Goal: Information Seeking & Learning: Check status

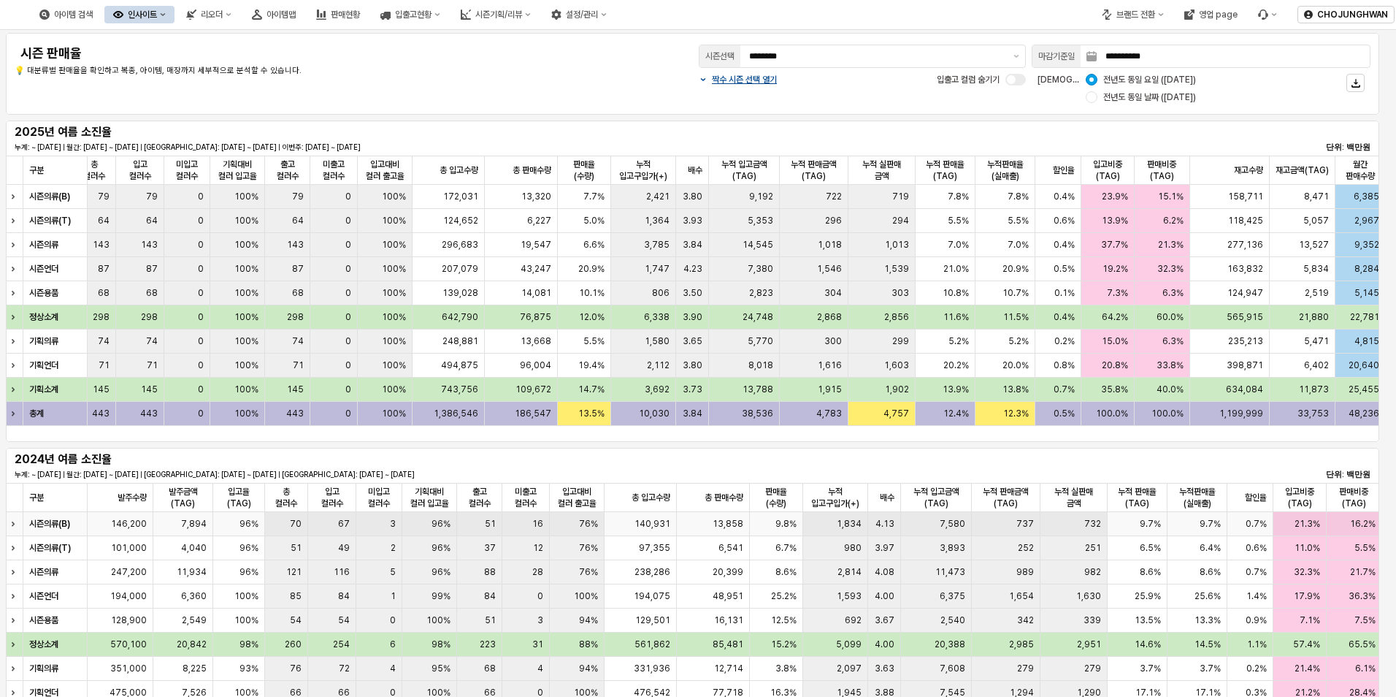
scroll to position [146, 0]
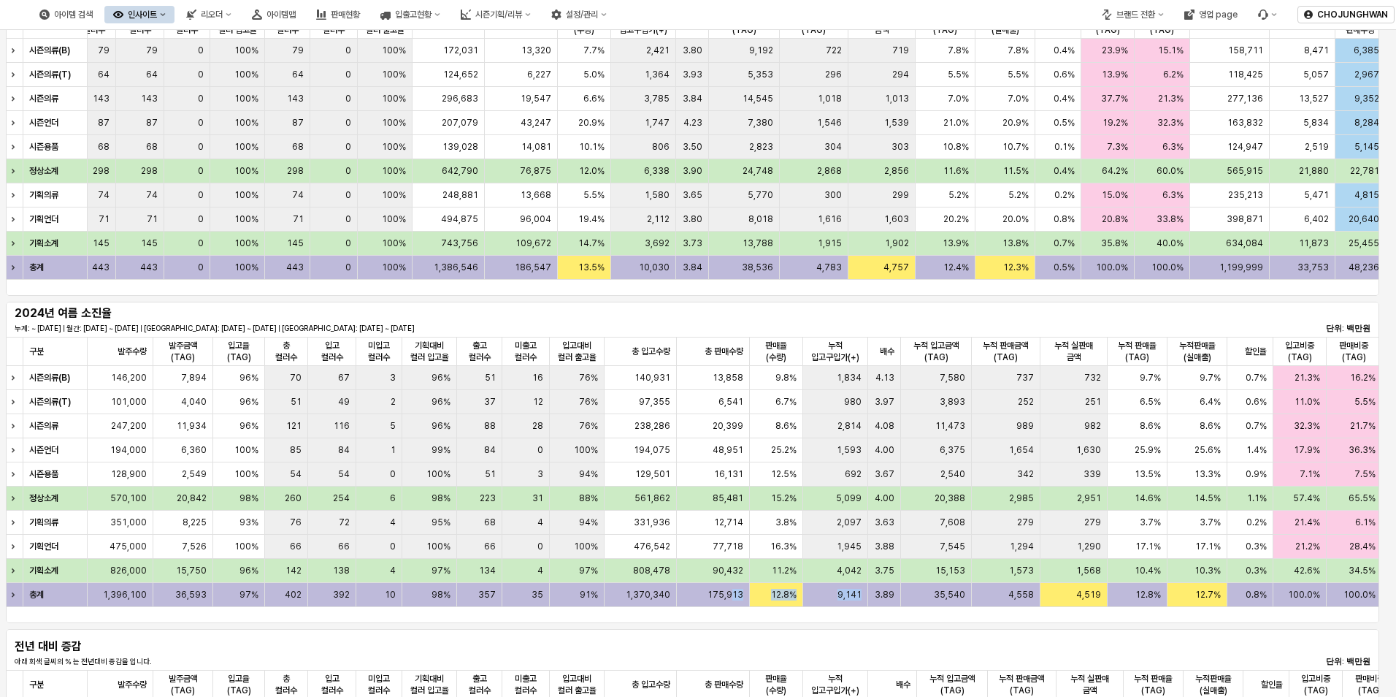
drag, startPoint x: 735, startPoint y: 604, endPoint x: 863, endPoint y: 607, distance: 128.6
click at [863, 607] on div "구분 구분 발주수량 발주수량 발주금액(TAG) 발주금액(TAG) 입고율(TAG) 입고율(TAG) 총 컬러수 총 컬러수 입고 컬러수 입고 컬러수…" at bounding box center [693, 472] width 1374 height 270
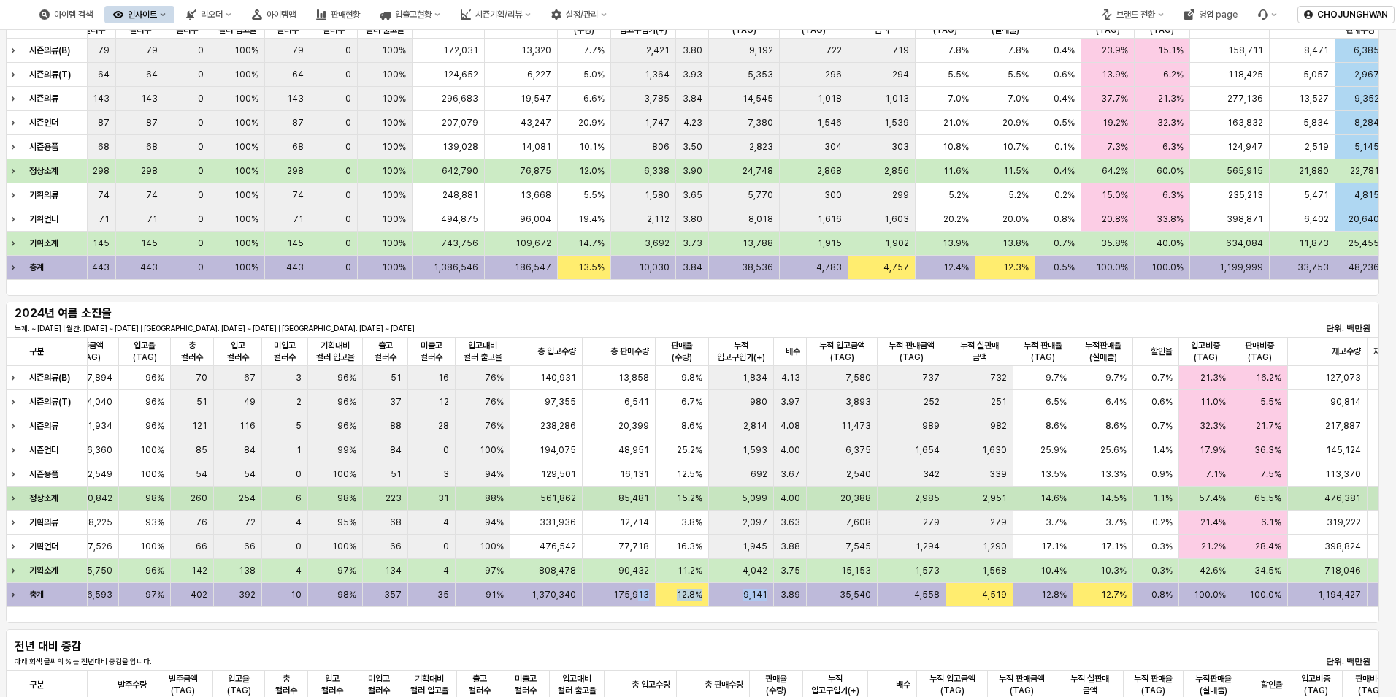
scroll to position [0, 0]
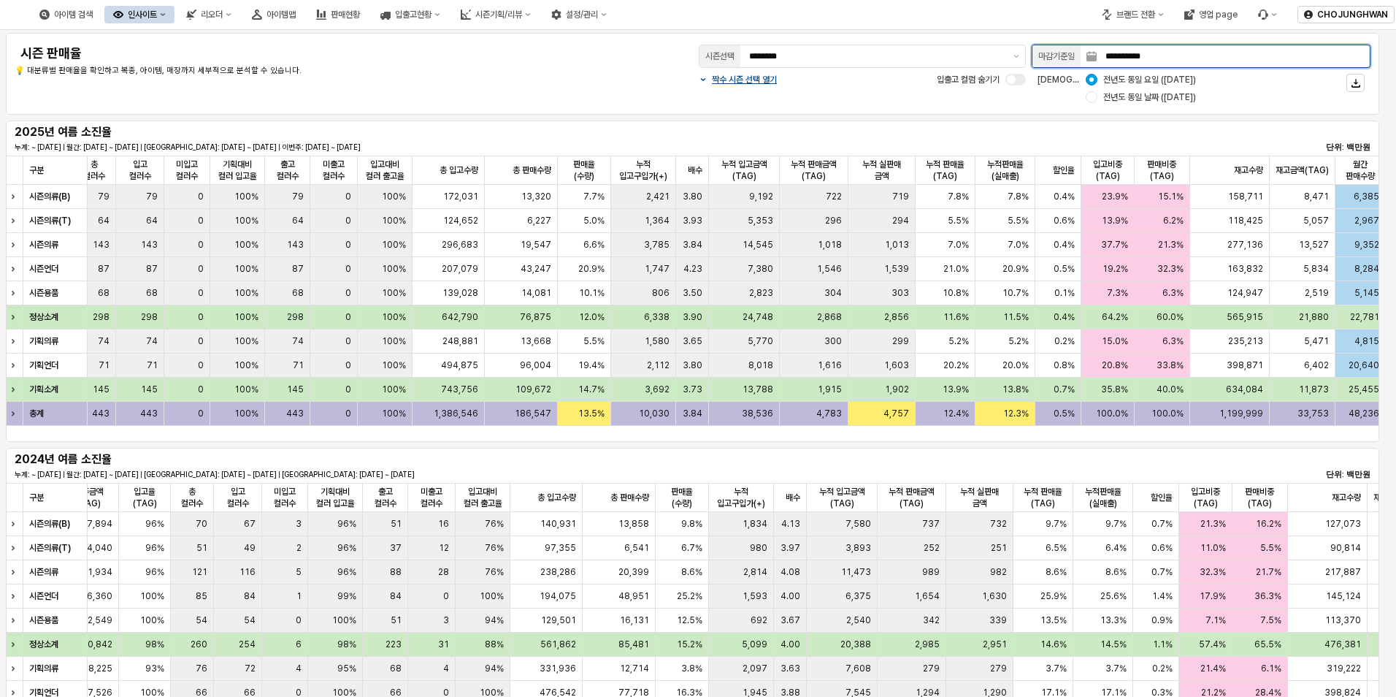
click at [1317, 60] on input "**********" at bounding box center [1233, 56] width 273 height 22
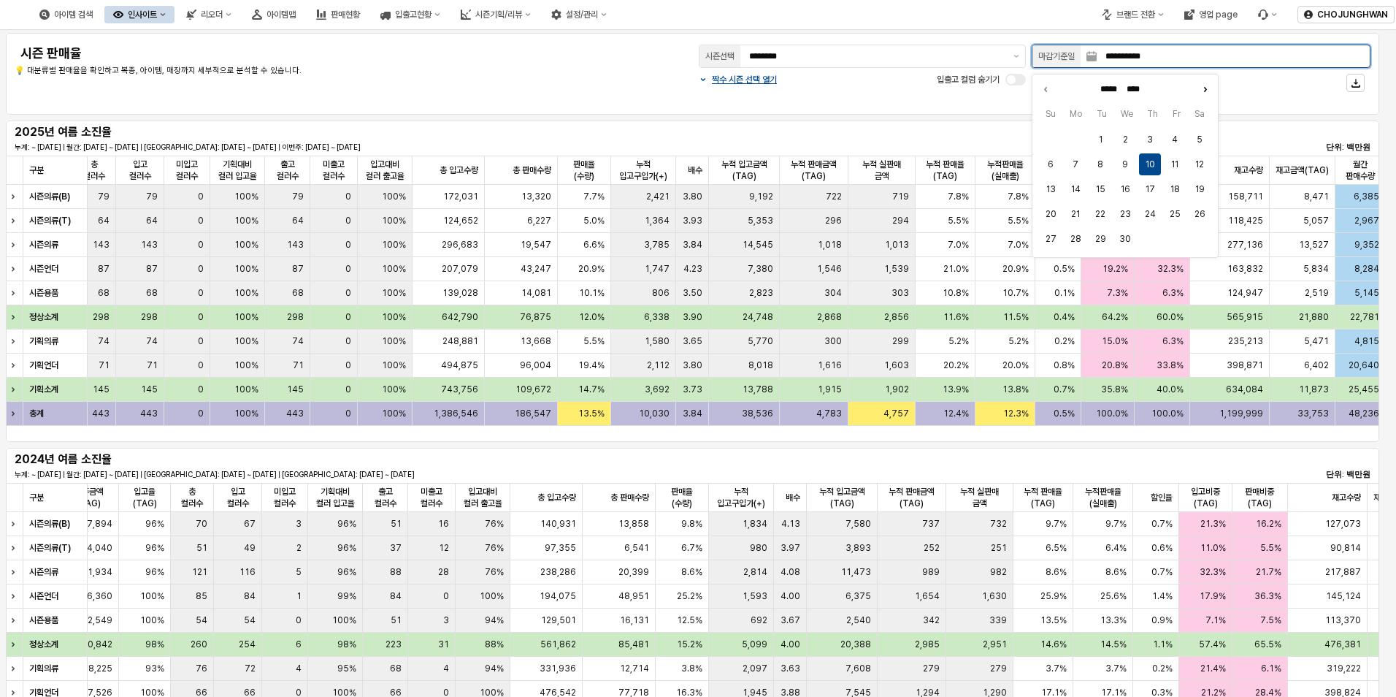
click at [1200, 91] on icon "Next month" at bounding box center [1205, 89] width 15 height 15
type input "******"
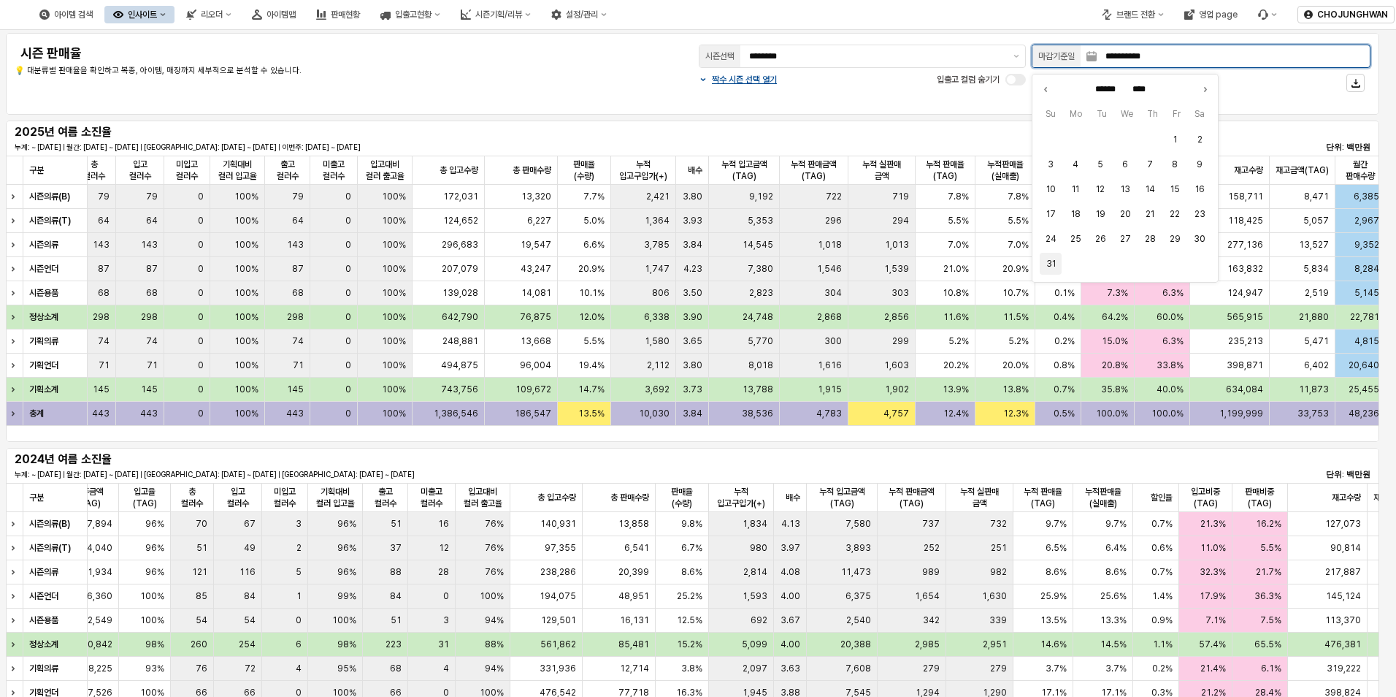
click at [1055, 268] on button "31" at bounding box center [1051, 264] width 22 height 22
type input "**********"
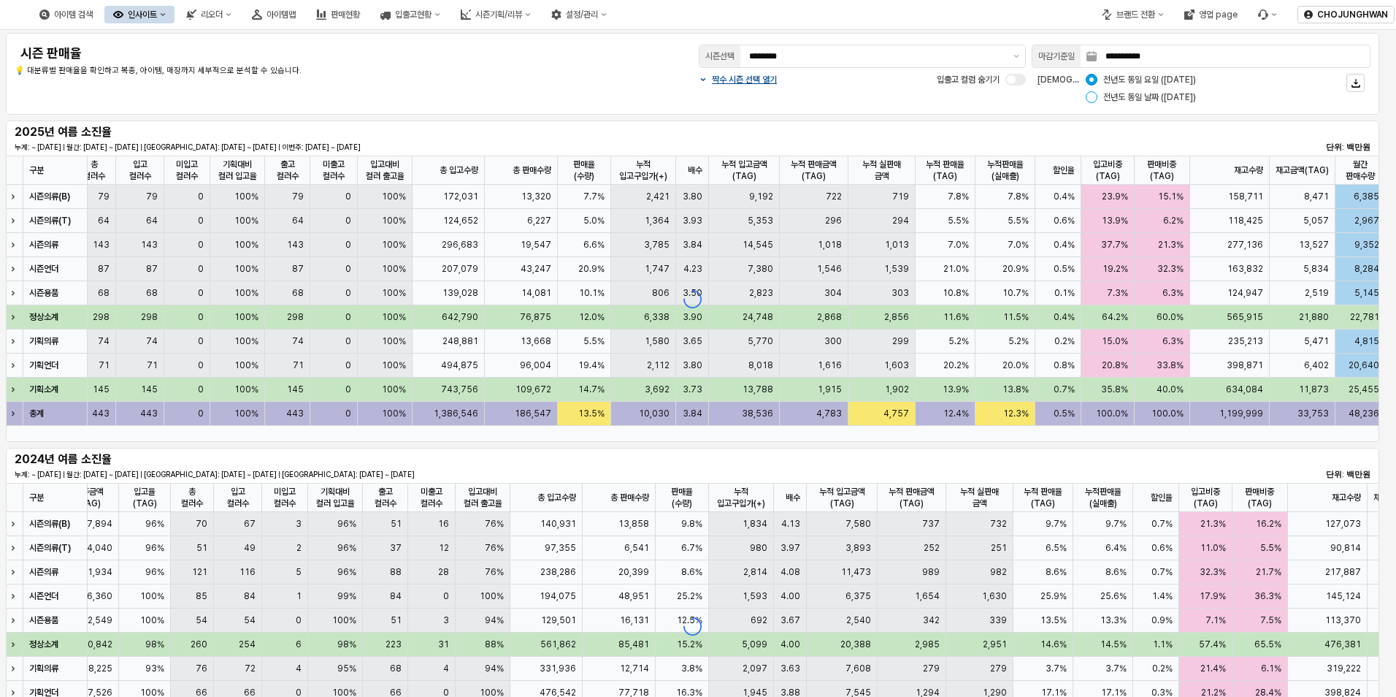
click at [1095, 100] on div "App Frame" at bounding box center [1092, 97] width 12 height 12
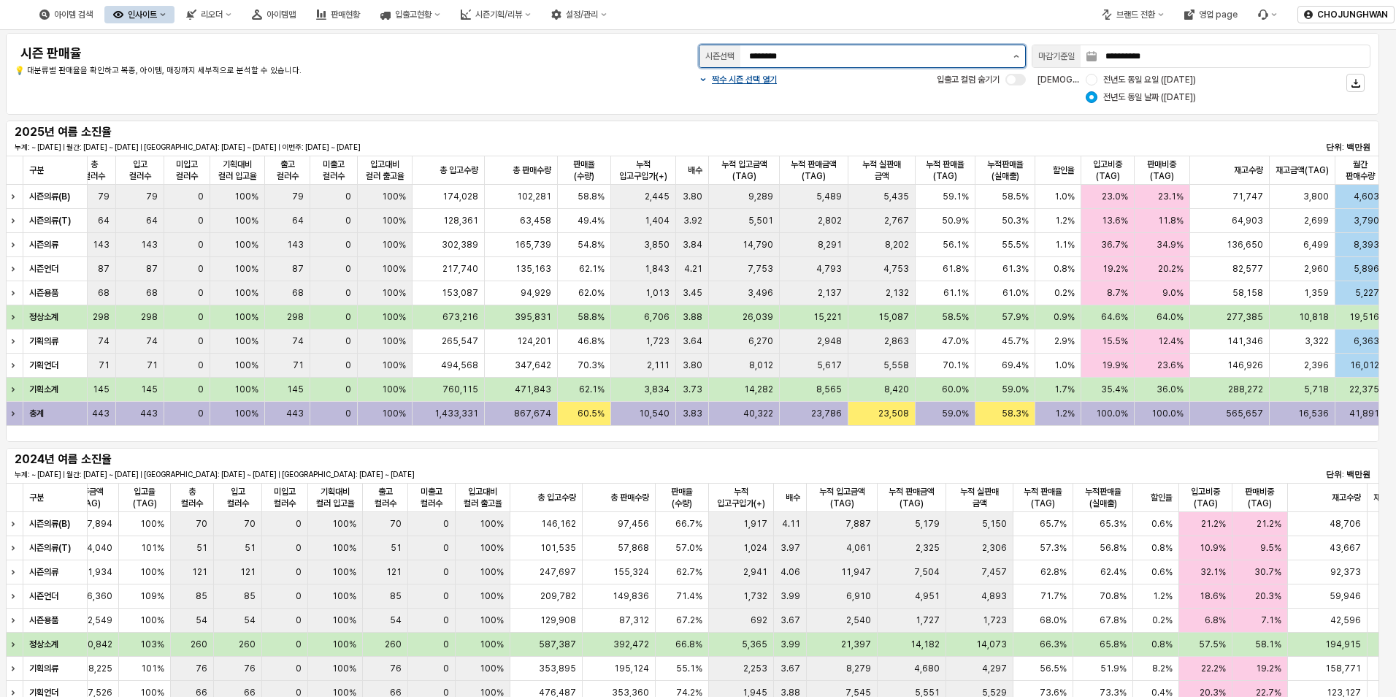
click at [1017, 57] on icon "제안 사항 표시" at bounding box center [1017, 56] width 6 height 3
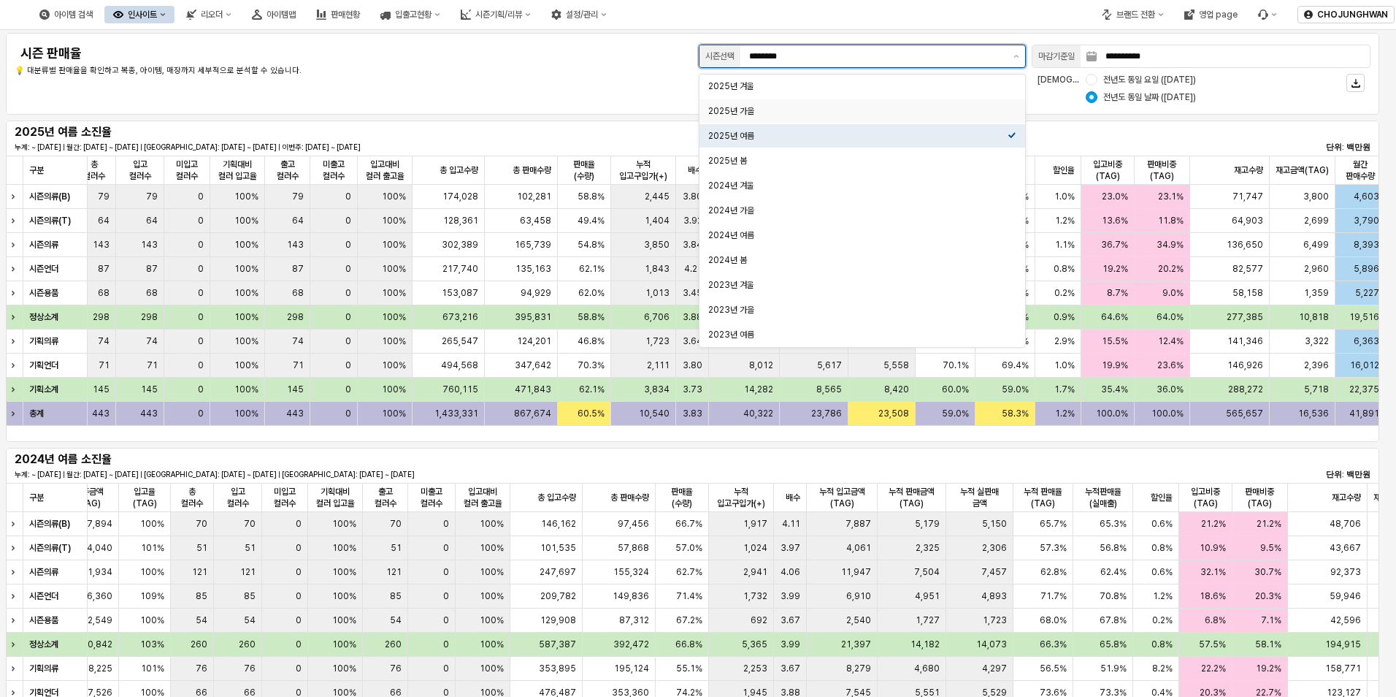
click at [894, 107] on div "2025년 가을" at bounding box center [857, 111] width 299 height 12
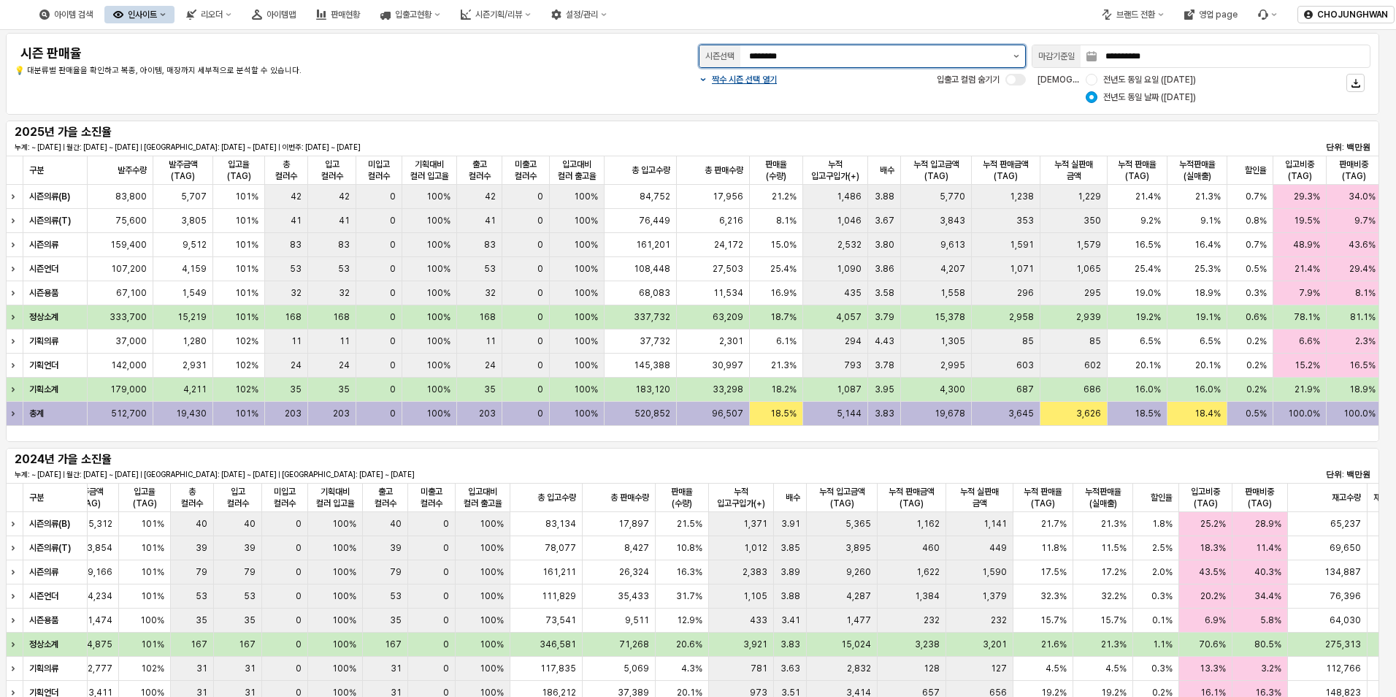
click at [1018, 56] on icon "제안 사항 표시" at bounding box center [1017, 56] width 6 height 3
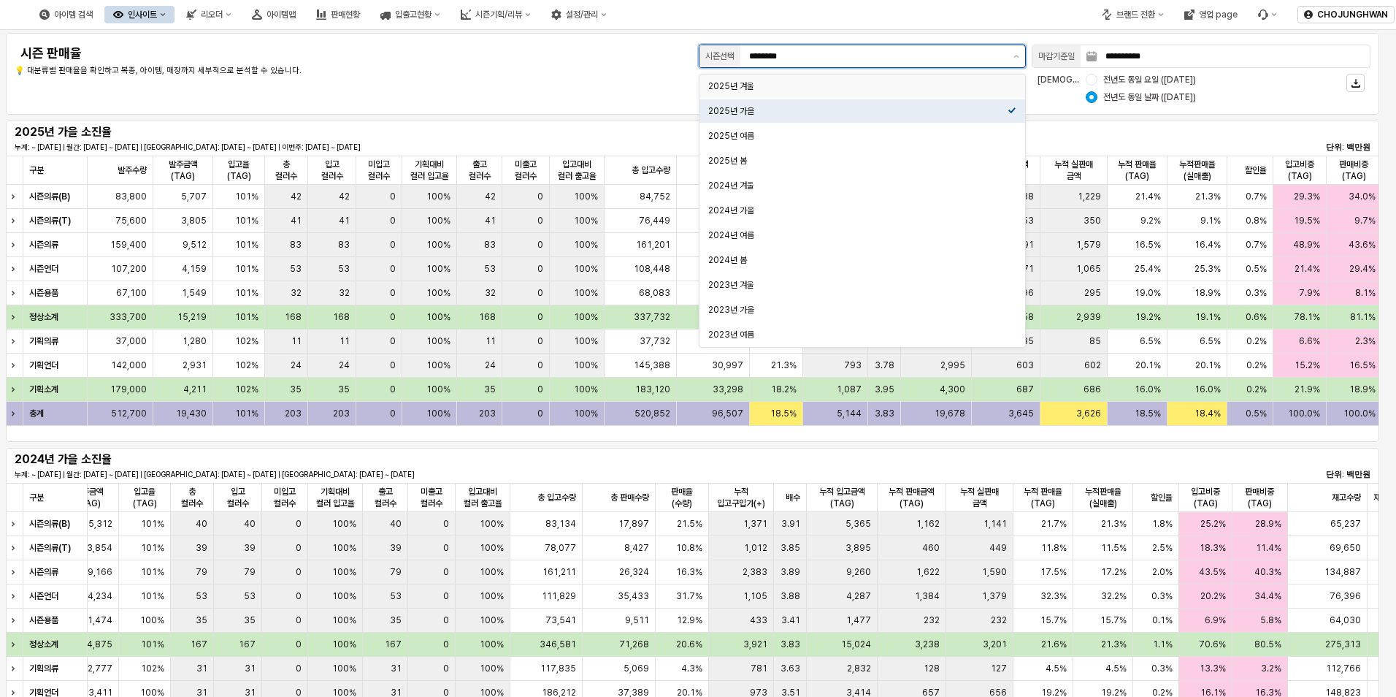
click at [864, 91] on div "2025년 겨울" at bounding box center [857, 86] width 299 height 12
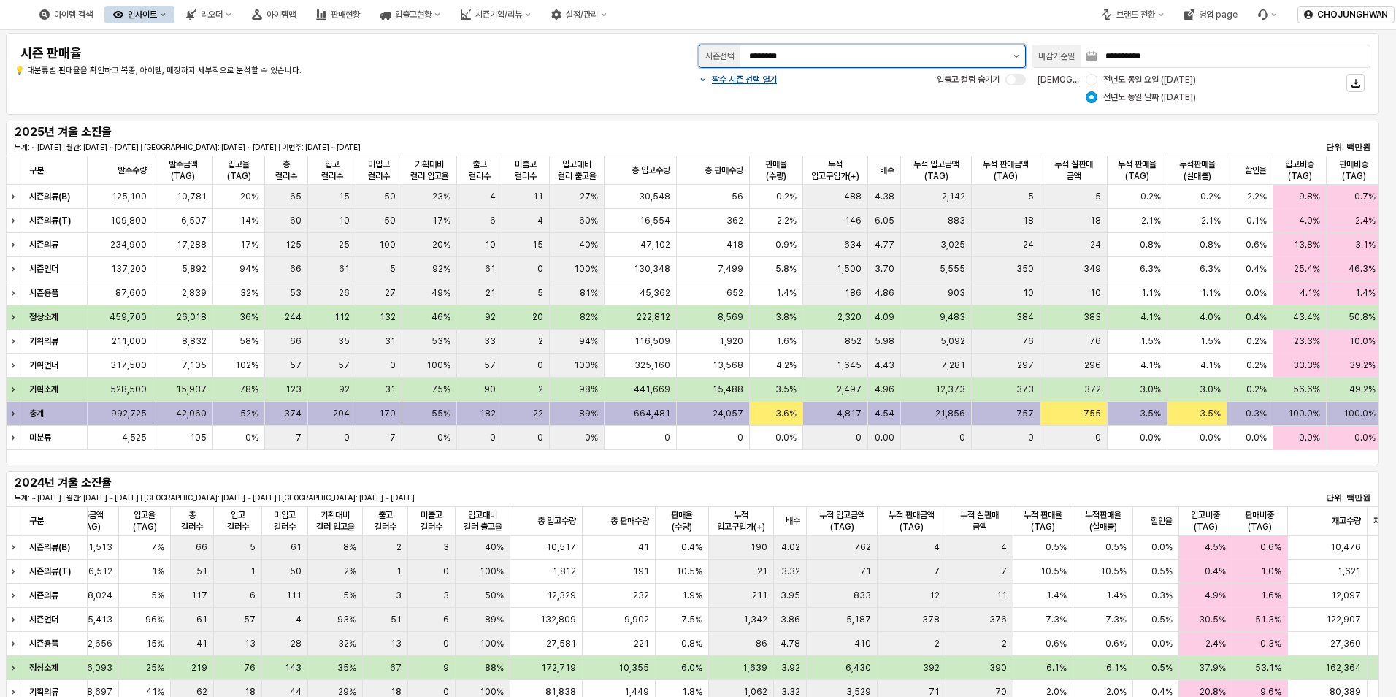
click at [1012, 58] on button "제안 사항 표시" at bounding box center [1017, 56] width 18 height 22
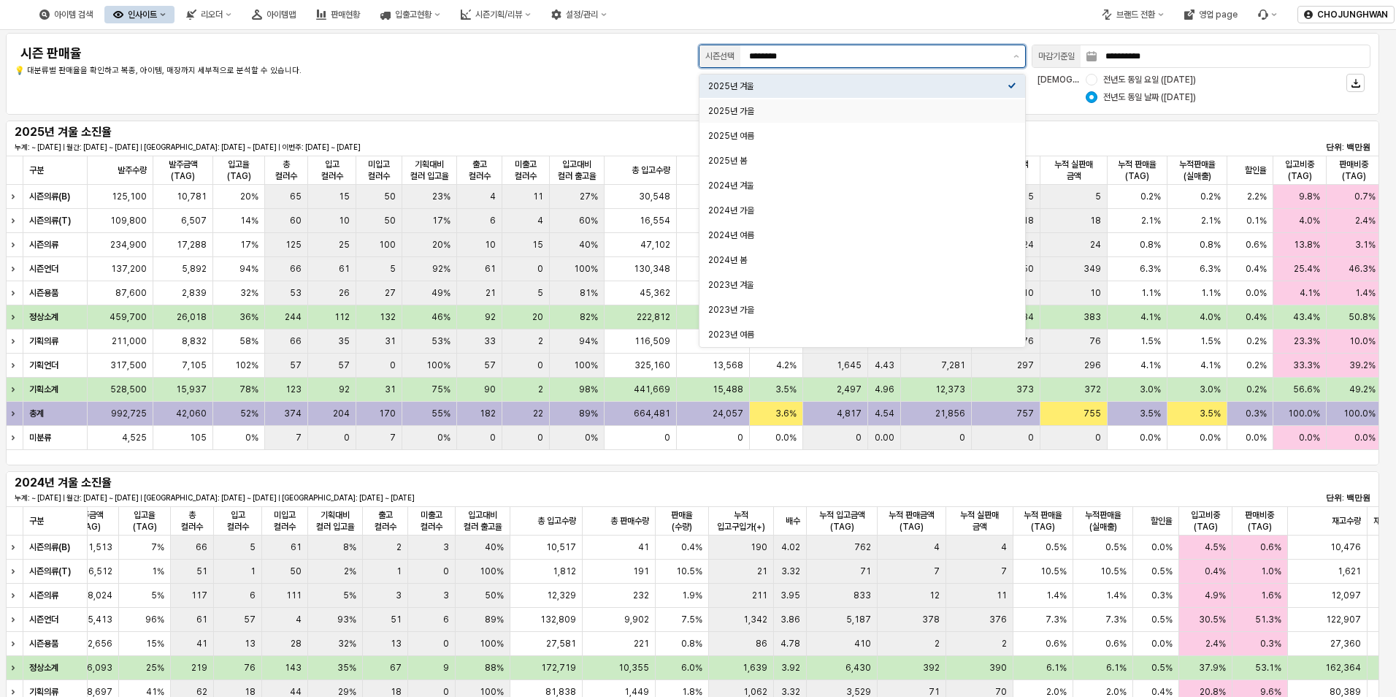
click at [861, 115] on div "2025년 가을" at bounding box center [857, 111] width 299 height 12
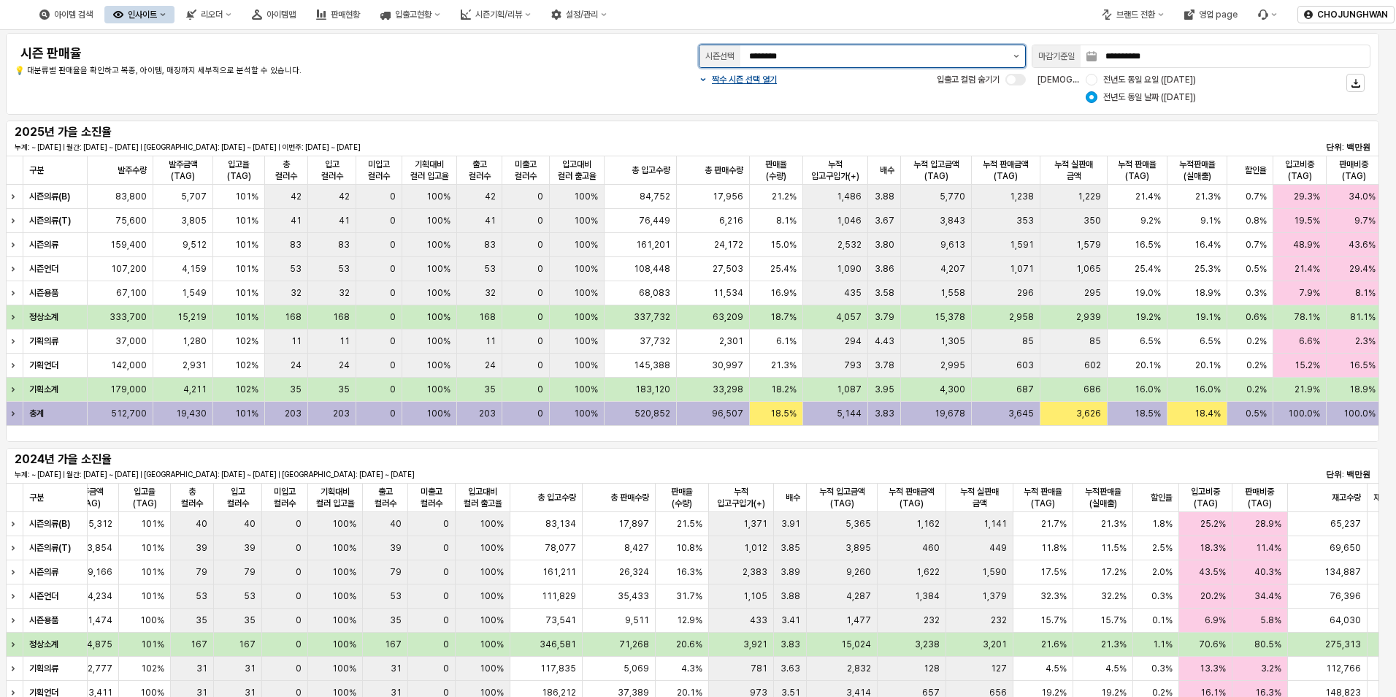
click at [1014, 56] on icon "제안 사항 표시" at bounding box center [1017, 56] width 6 height 3
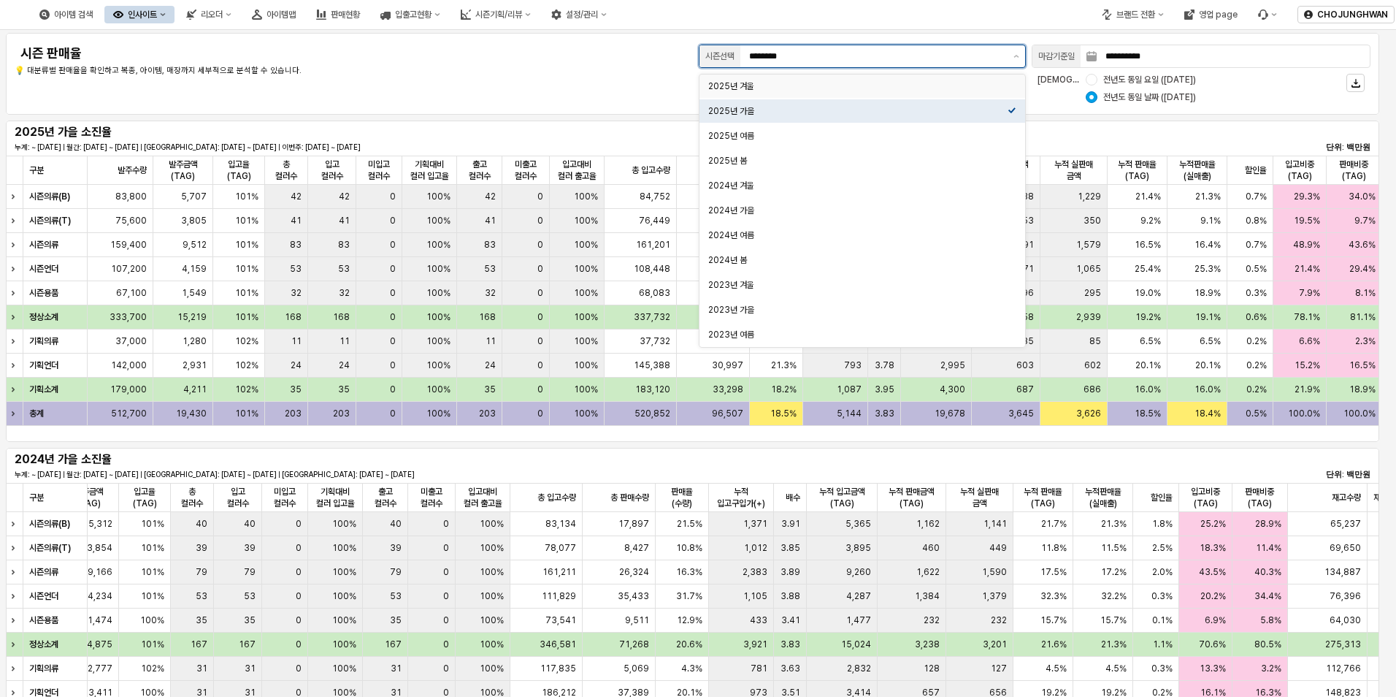
click at [834, 87] on div "2025년 겨울" at bounding box center [857, 86] width 299 height 12
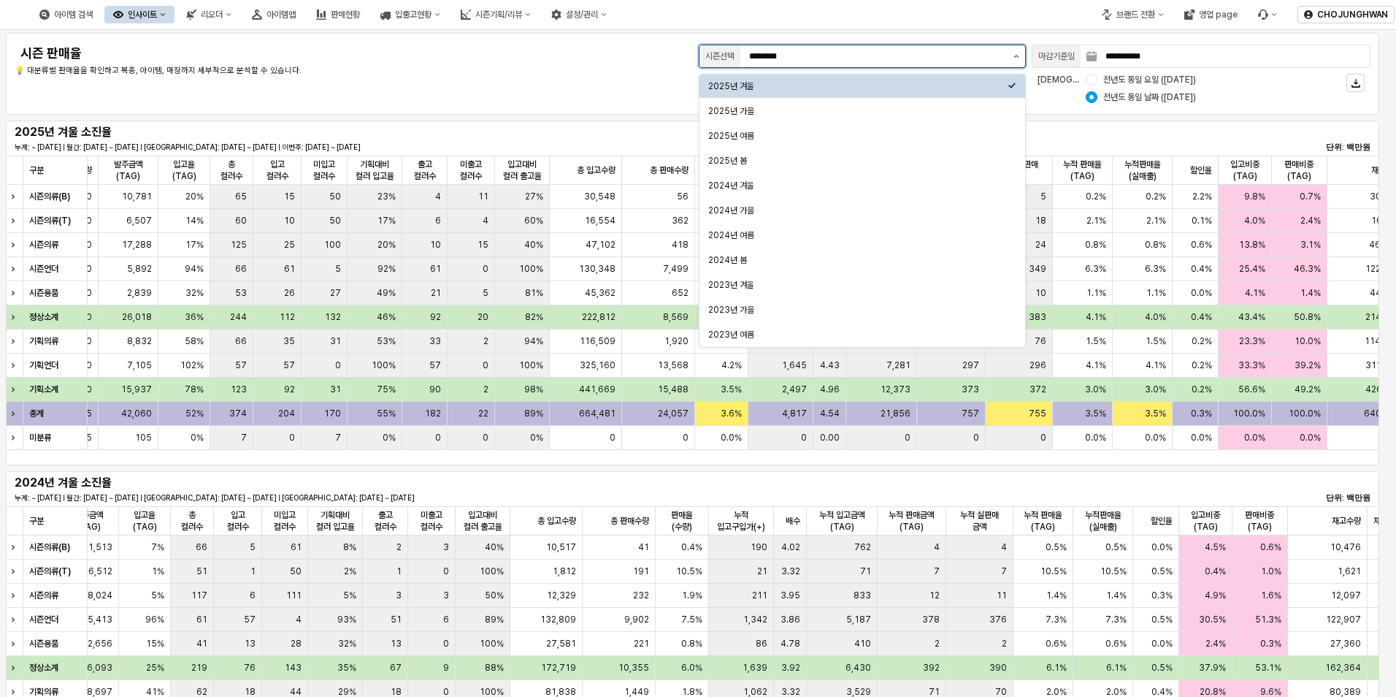
click at [1015, 54] on button "제안 사항 표시" at bounding box center [1017, 56] width 18 height 22
click at [873, 112] on div "2025년 가을" at bounding box center [857, 111] width 299 height 12
type input "********"
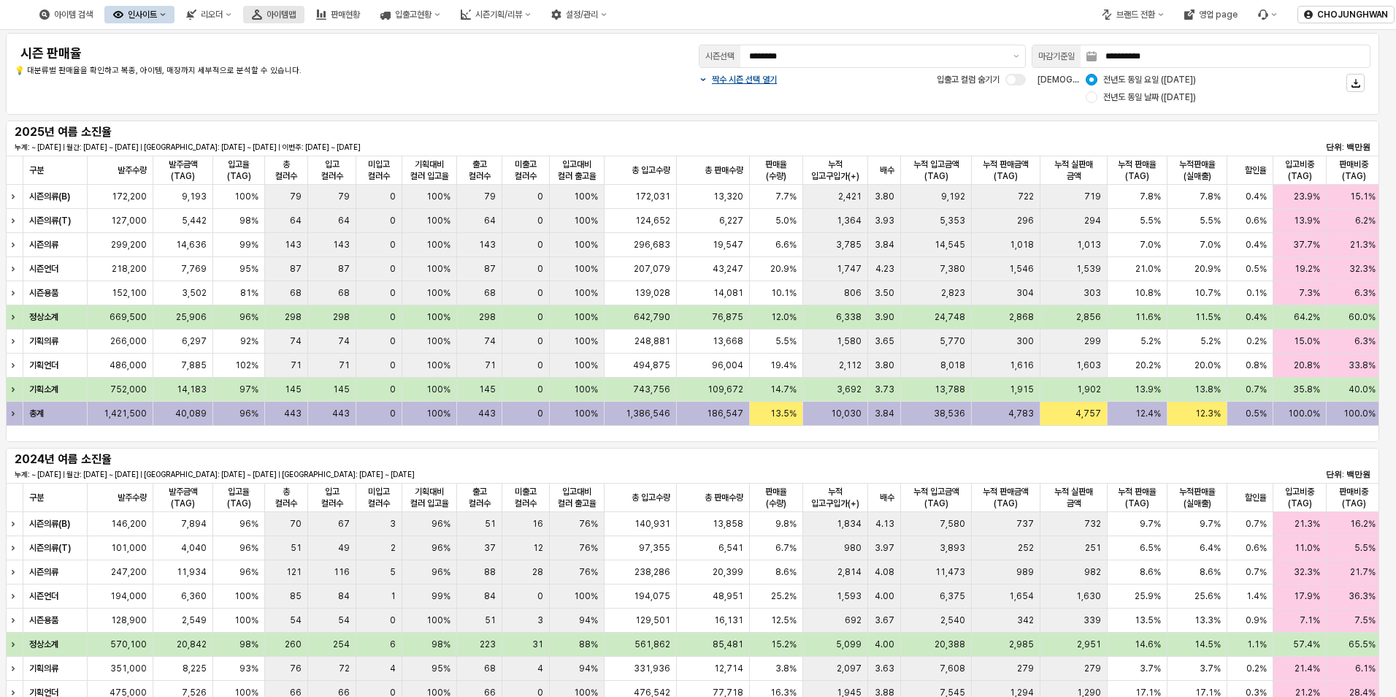
click at [296, 18] on div "아이템맵" at bounding box center [281, 14] width 29 height 10
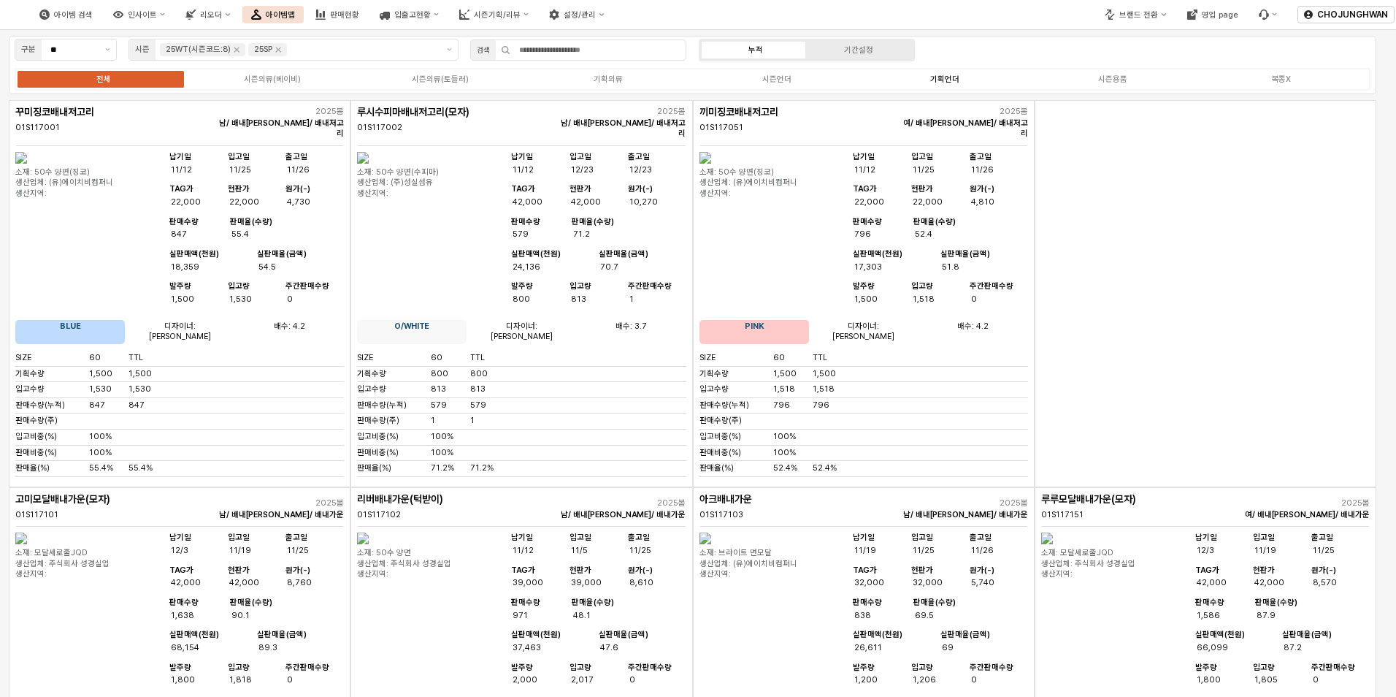
click at [949, 80] on div "기획언더" at bounding box center [944, 78] width 29 height 9
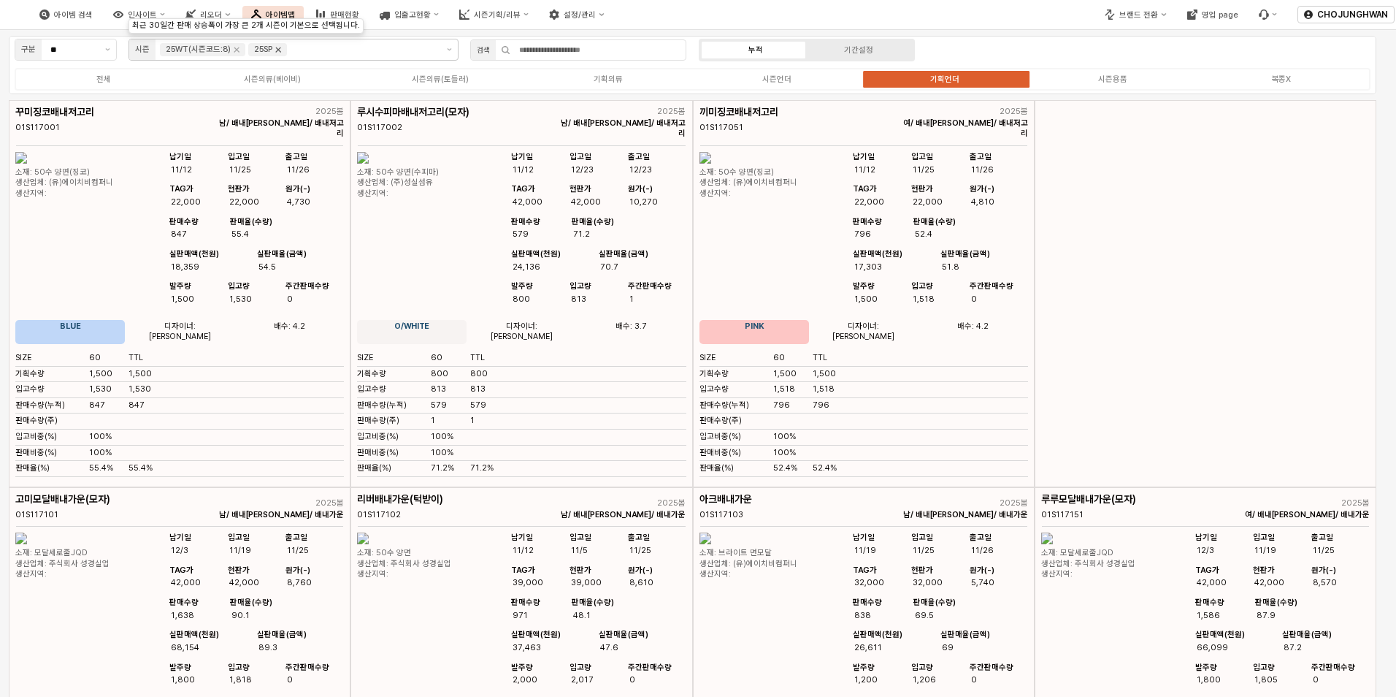
click at [281, 50] on icon "Remove 25SP" at bounding box center [278, 50] width 12 height 12
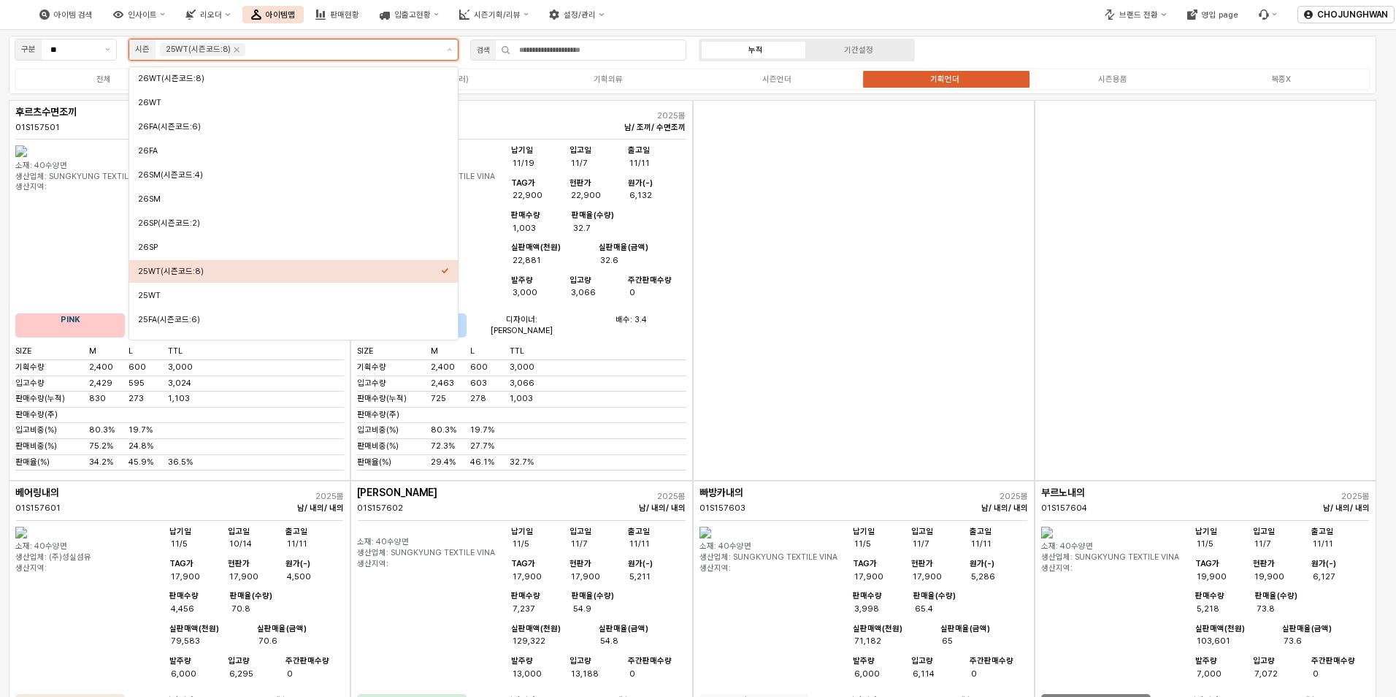
click at [241, 50] on div "25WT(시즌코드:8)" at bounding box center [202, 49] width 85 height 13
click at [235, 51] on icon "Remove 25WT(시즌코드:8)" at bounding box center [236, 49] width 5 height 5
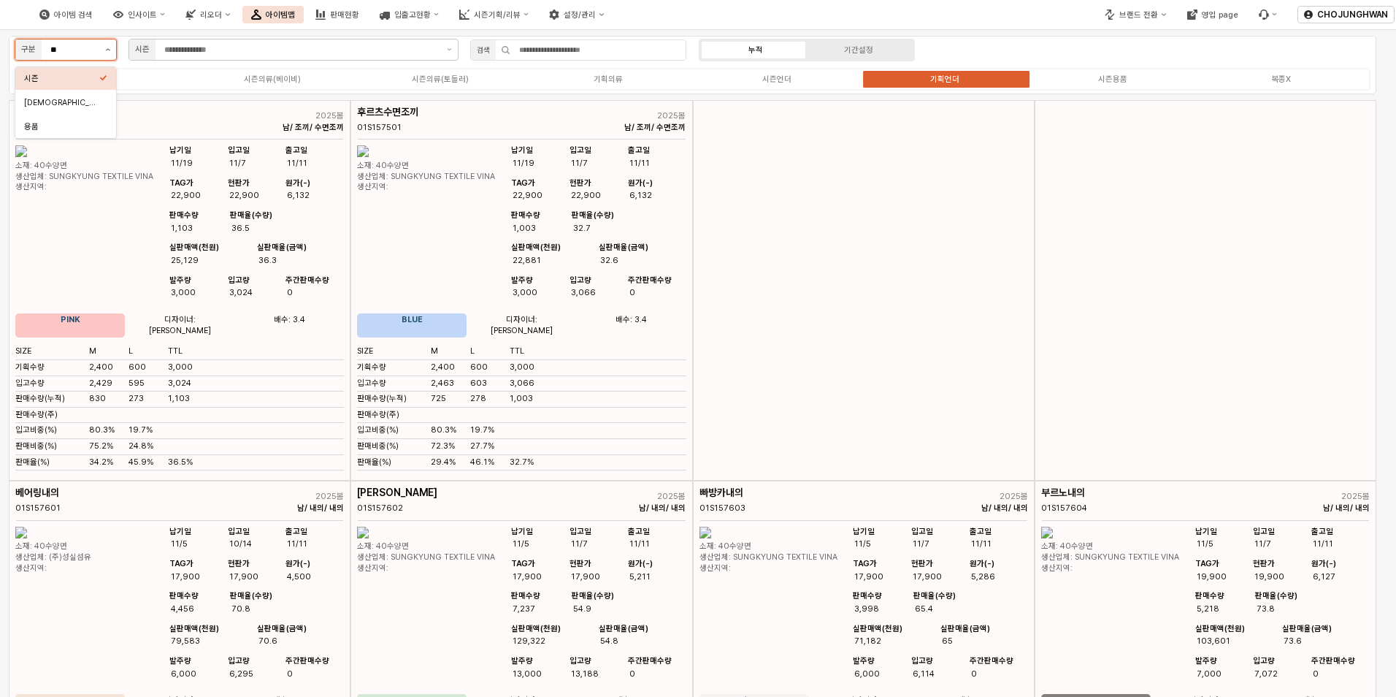
click at [110, 48] on button "제안 사항 표시" at bounding box center [107, 49] width 17 height 20
click at [85, 100] on div "사계절" at bounding box center [61, 102] width 75 height 11
type input "***"
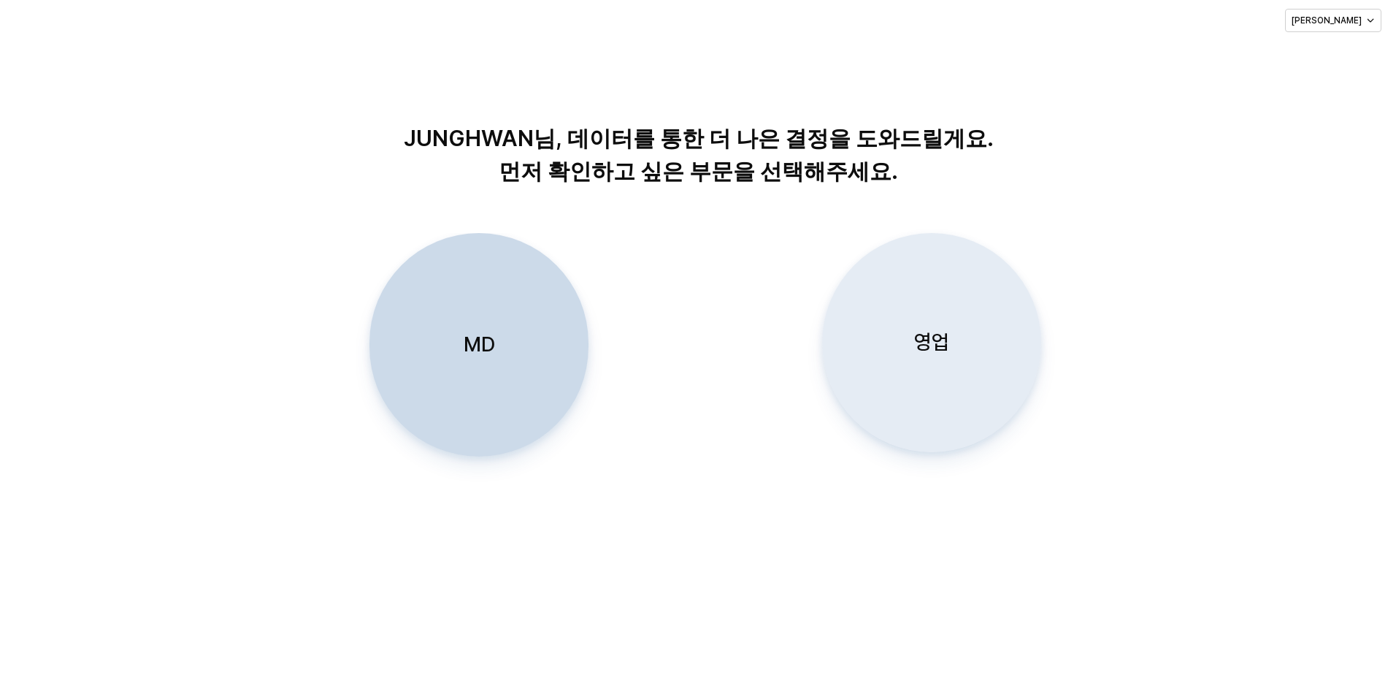
click at [909, 364] on div "영업" at bounding box center [932, 343] width 206 height 218
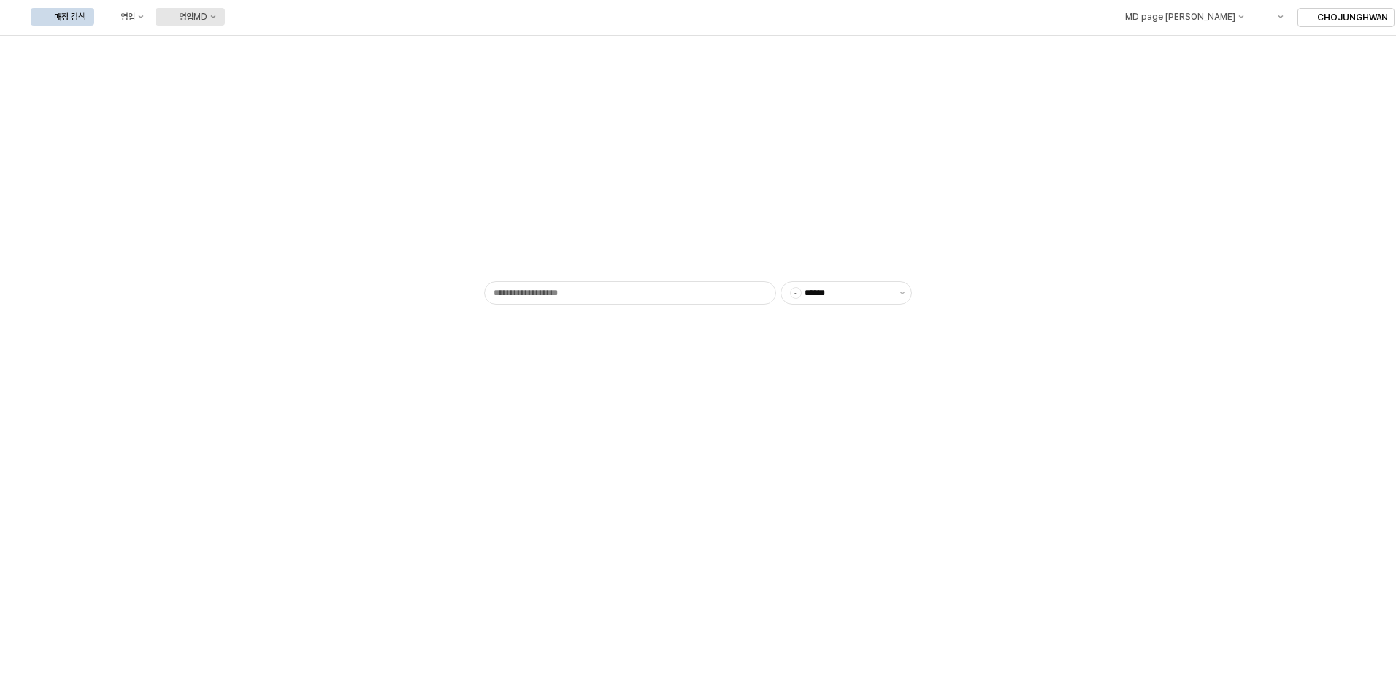
click at [207, 19] on div "영업MD" at bounding box center [193, 17] width 28 height 10
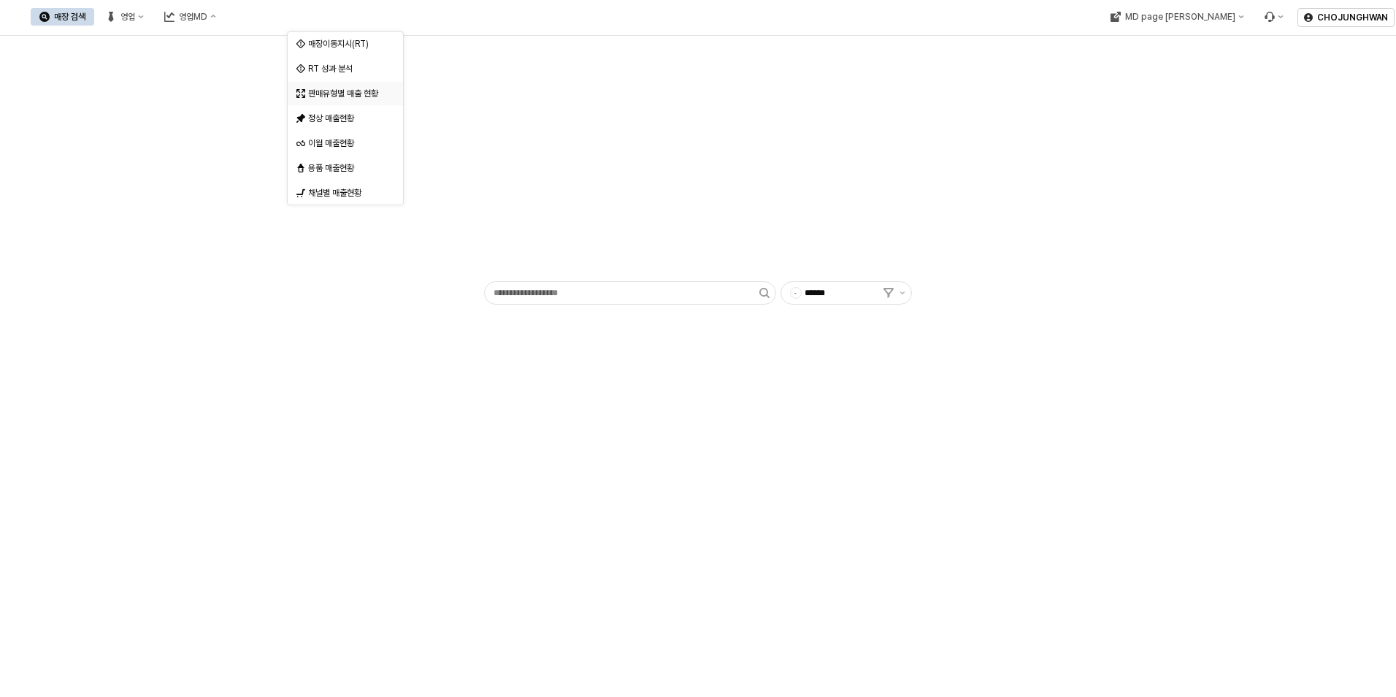
click at [326, 99] on div "판매유형별 매출 현황" at bounding box center [346, 94] width 77 height 12
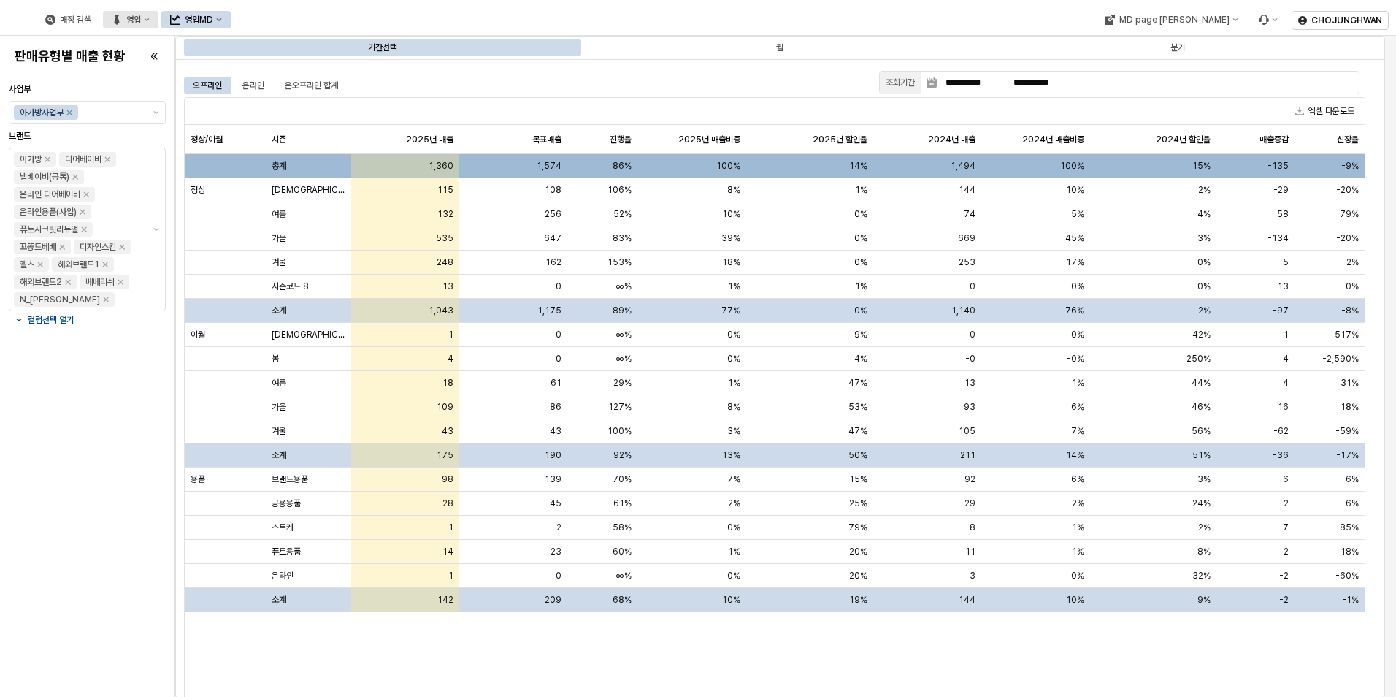
click at [158, 24] on button "영업" at bounding box center [131, 20] width 56 height 18
click at [278, 47] on div "목표매출 달성현황" at bounding box center [293, 47] width 77 height 12
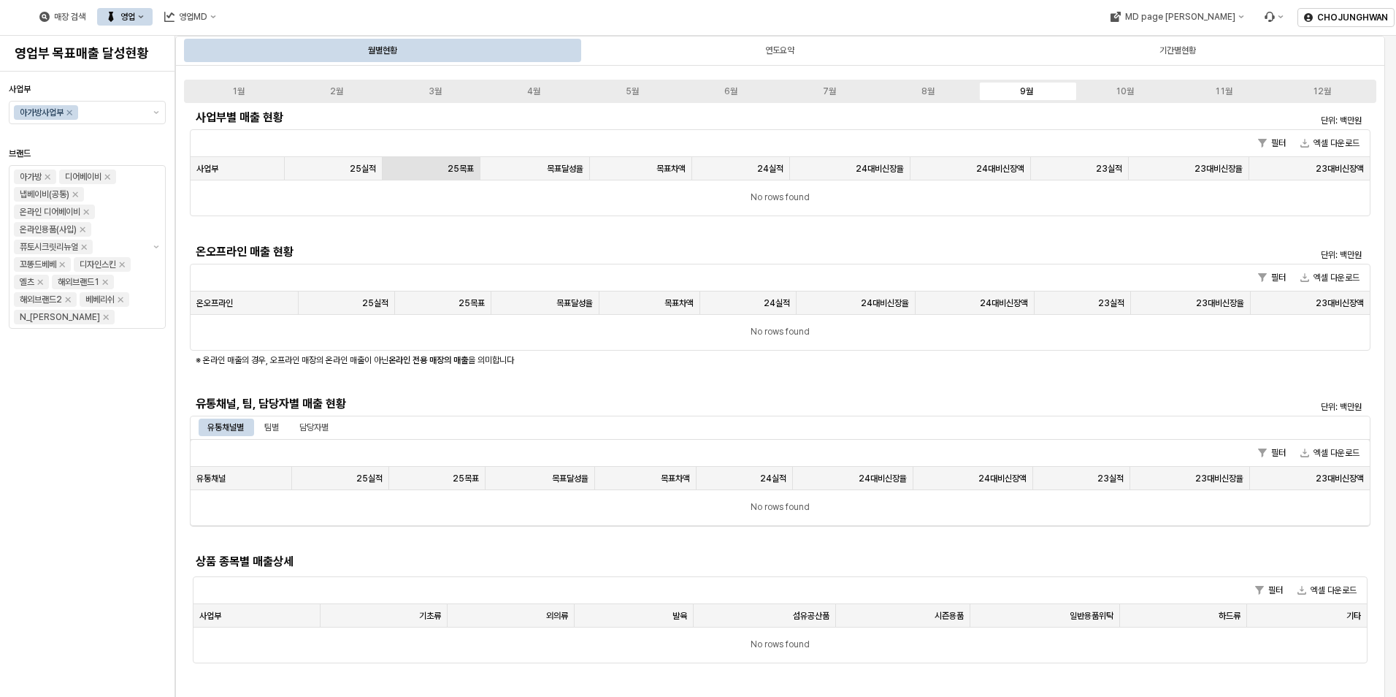
click at [438, 166] on div "25목표 25목표" at bounding box center [432, 168] width 98 height 23
